Goal: Information Seeking & Learning: Learn about a topic

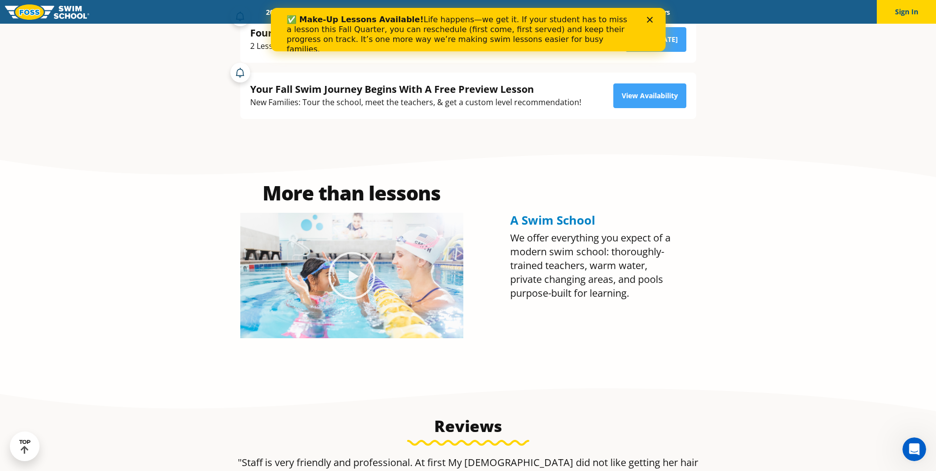
scroll to position [444, 0]
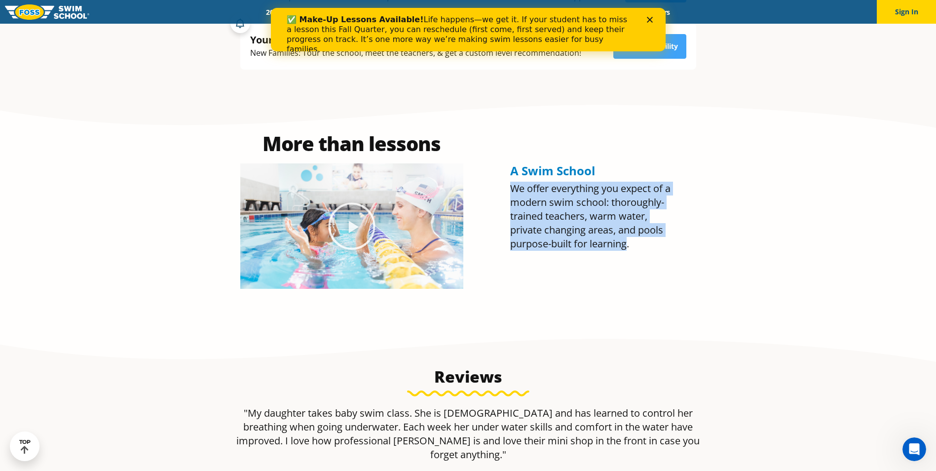
drag, startPoint x: 627, startPoint y: 243, endPoint x: 509, endPoint y: 189, distance: 129.9
click at [509, 189] on div "A Swim School We offer everything you expect of a modern swim school: thoroughl…" at bounding box center [593, 211] width 177 height 165
drag, startPoint x: 509, startPoint y: 189, endPoint x: 555, endPoint y: 203, distance: 48.2
copy p "We offer everything you expect of a modern swim school: thoroughly-trained teac…"
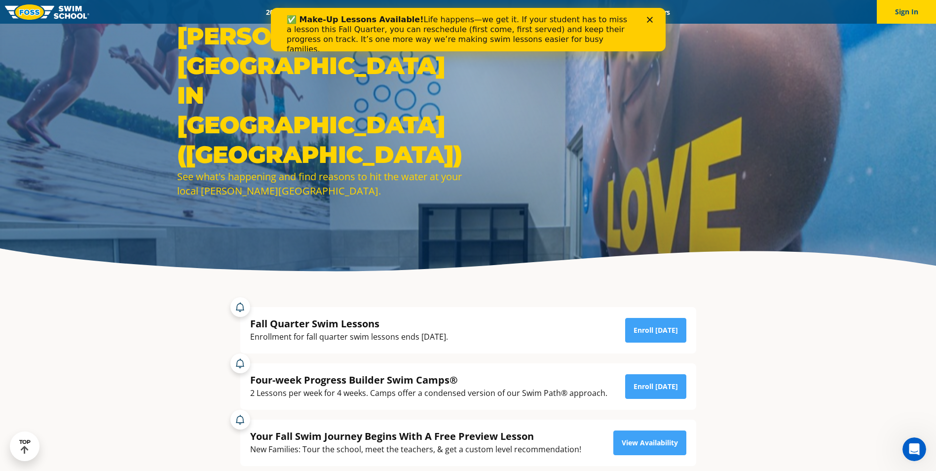
scroll to position [0, 0]
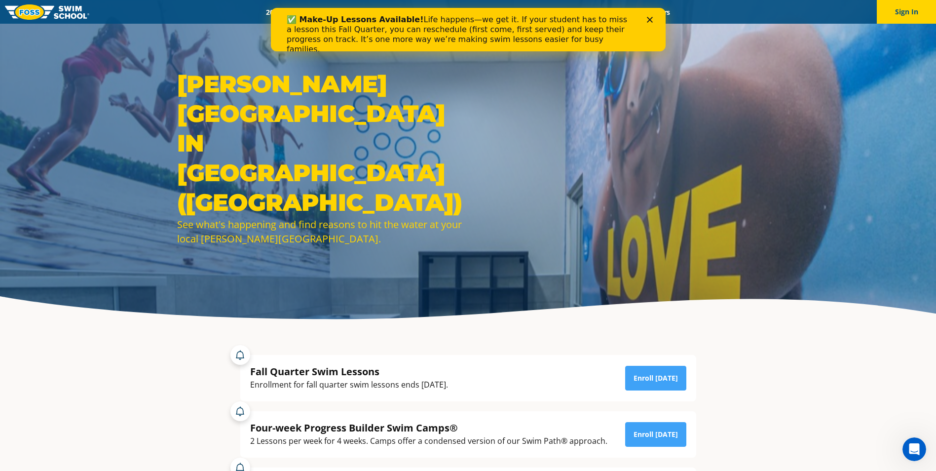
click at [652, 21] on icon "Close" at bounding box center [650, 20] width 6 height 6
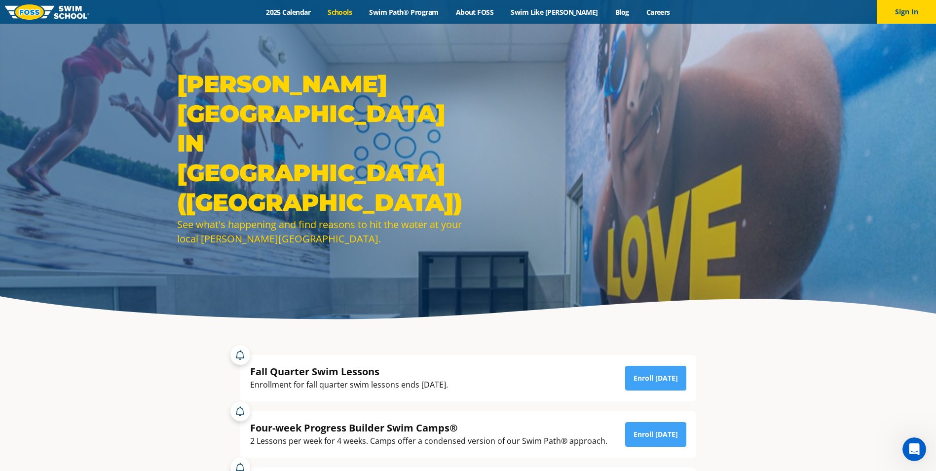
click at [360, 11] on link "Schools" at bounding box center [339, 11] width 41 height 9
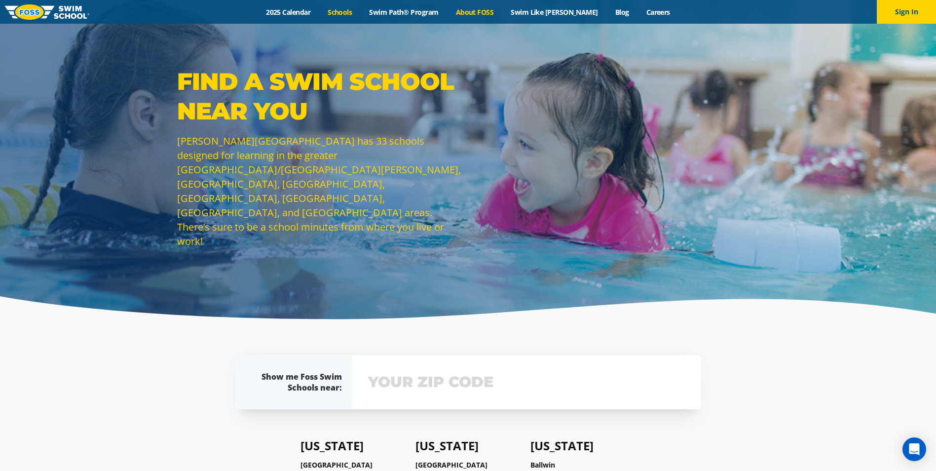
click at [479, 10] on link "About FOSS" at bounding box center [474, 11] width 55 height 9
